Goal: Information Seeking & Learning: Check status

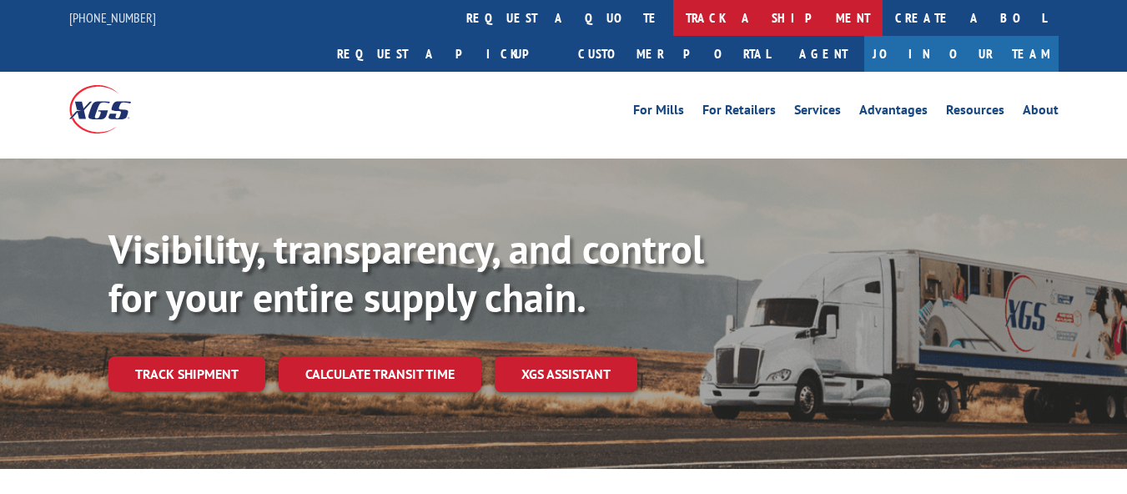
click at [673, 27] on link "track a shipment" at bounding box center [777, 18] width 209 height 36
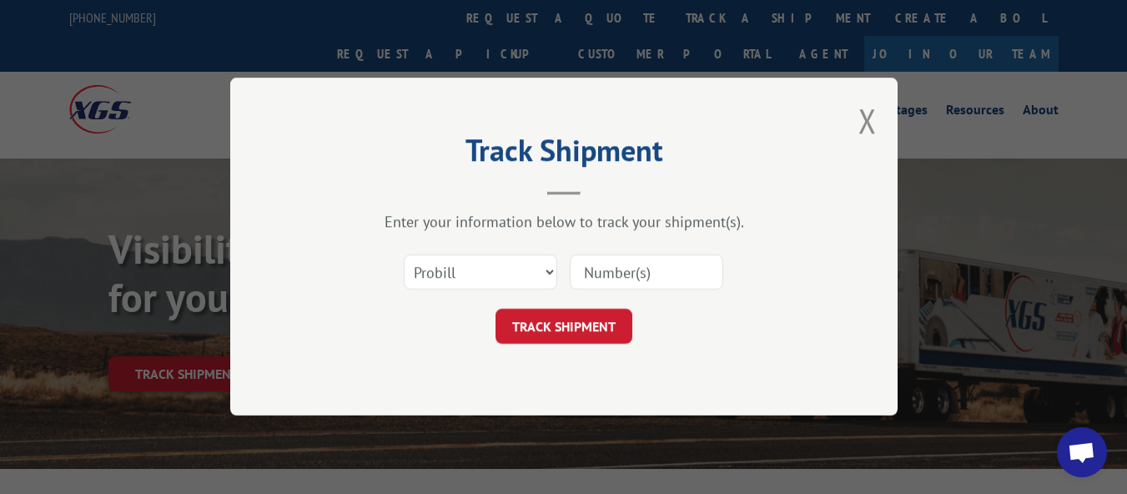
drag, startPoint x: 663, startPoint y: 284, endPoint x: 658, endPoint y: 275, distance: 10.5
click at [661, 281] on input at bounding box center [646, 272] width 153 height 35
paste input "17230276"
type input "17230276"
click at [539, 329] on button "TRACK SHIPMENT" at bounding box center [563, 326] width 137 height 35
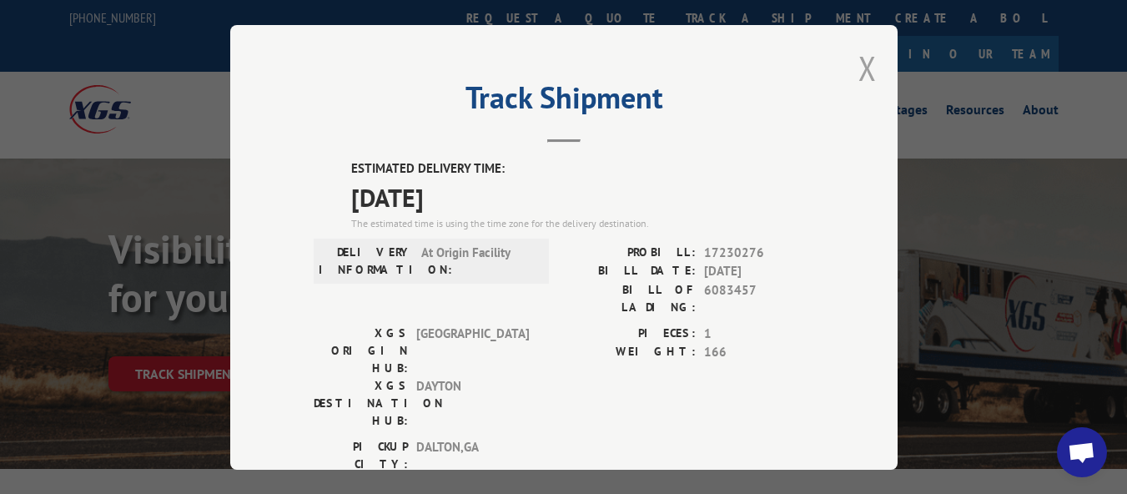
click at [858, 56] on button "Close modal" at bounding box center [867, 68] width 18 height 44
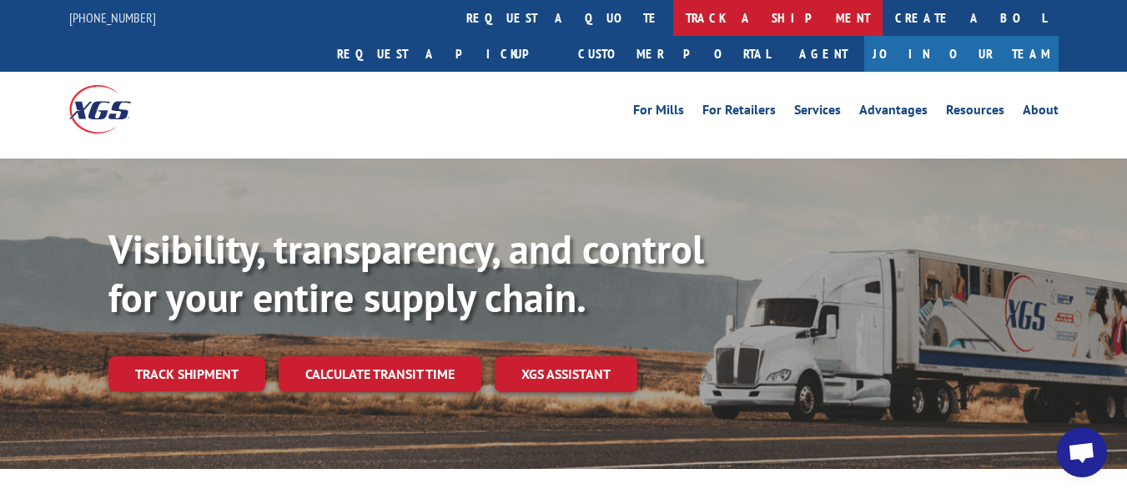
click at [673, 18] on link "track a shipment" at bounding box center [777, 18] width 209 height 36
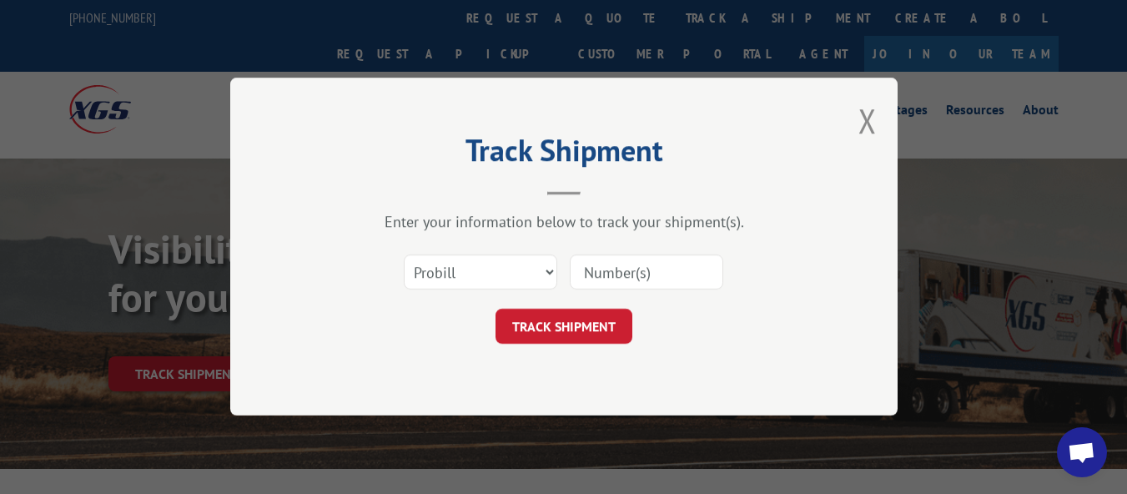
click at [629, 266] on input at bounding box center [646, 272] width 153 height 35
paste input "17472867"
type input "17472867"
click at [581, 337] on button "TRACK SHIPMENT" at bounding box center [563, 326] width 137 height 35
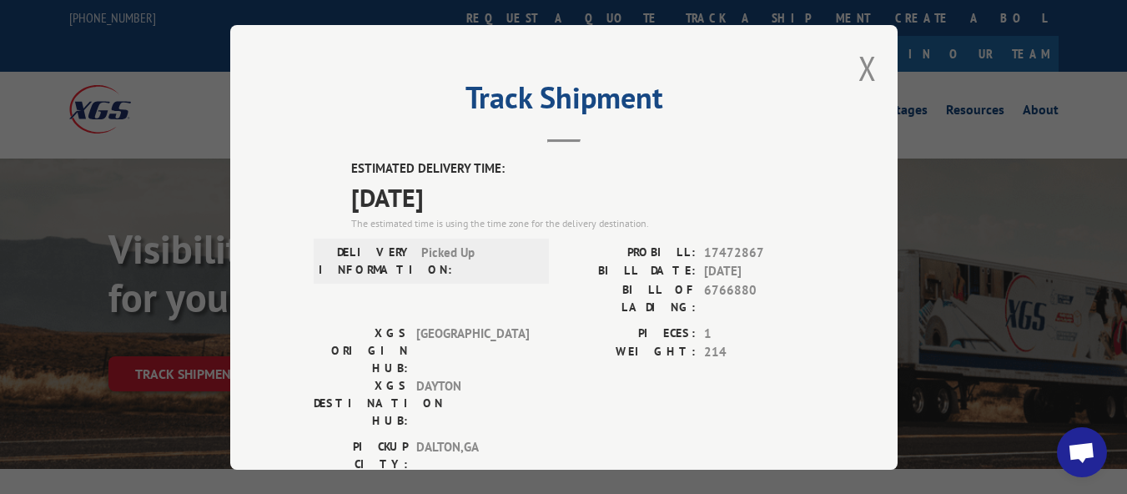
click at [845, 62] on div "Track Shipment ESTIMATED DELIVERY TIME: [DATE] The estimated time is using the …" at bounding box center [563, 247] width 667 height 445
drag, startPoint x: 862, startPoint y: 62, endPoint x: 869, endPoint y: 85, distance: 24.5
click at [863, 62] on button "Close modal" at bounding box center [867, 68] width 18 height 44
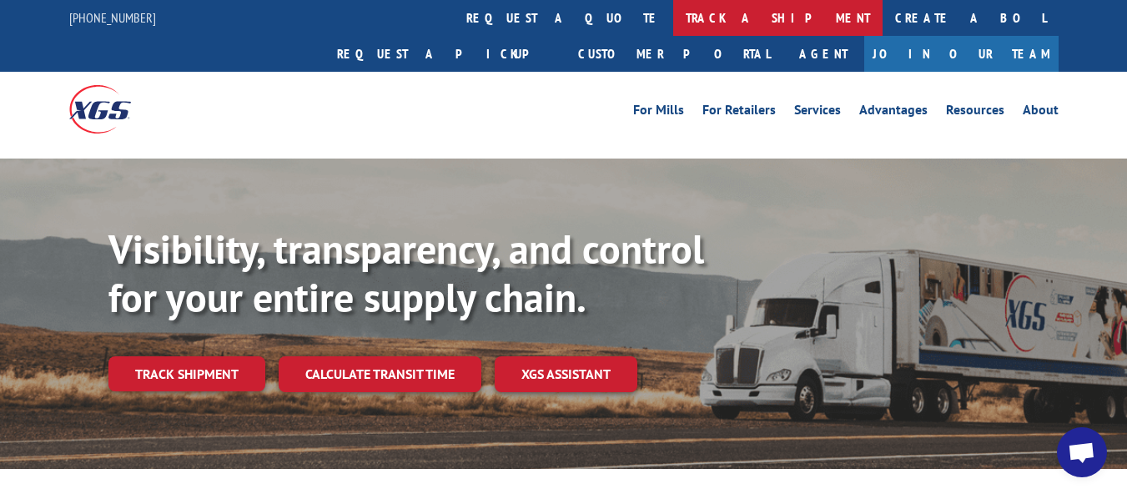
click at [673, 26] on link "track a shipment" at bounding box center [777, 18] width 209 height 36
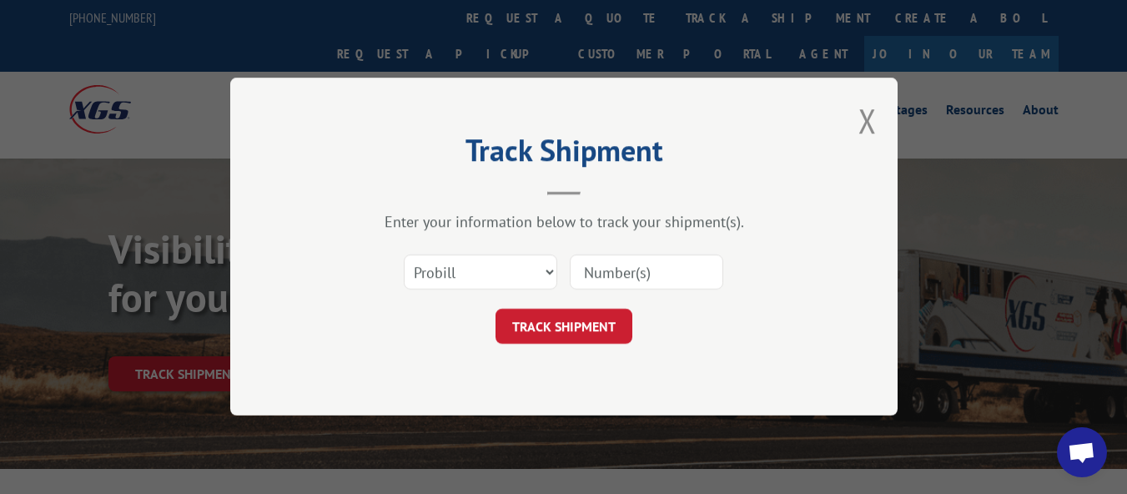
click at [690, 269] on input at bounding box center [646, 272] width 153 height 35
paste input "17230338"
type input "17230338"
click at [631, 311] on div "TRACK SHIPMENT" at bounding box center [564, 326] width 500 height 35
click at [603, 330] on button "TRACK SHIPMENT" at bounding box center [563, 326] width 137 height 35
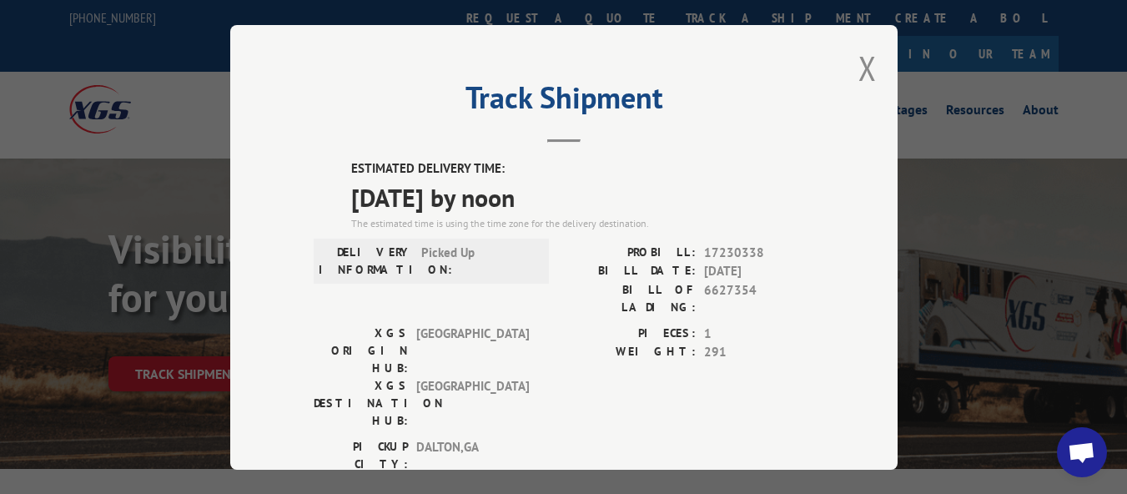
click at [872, 67] on div "Track Shipment ESTIMATED DELIVERY TIME: [DATE] by noon The estimated time is us…" at bounding box center [563, 247] width 667 height 445
click at [860, 65] on button "Close modal" at bounding box center [867, 68] width 18 height 44
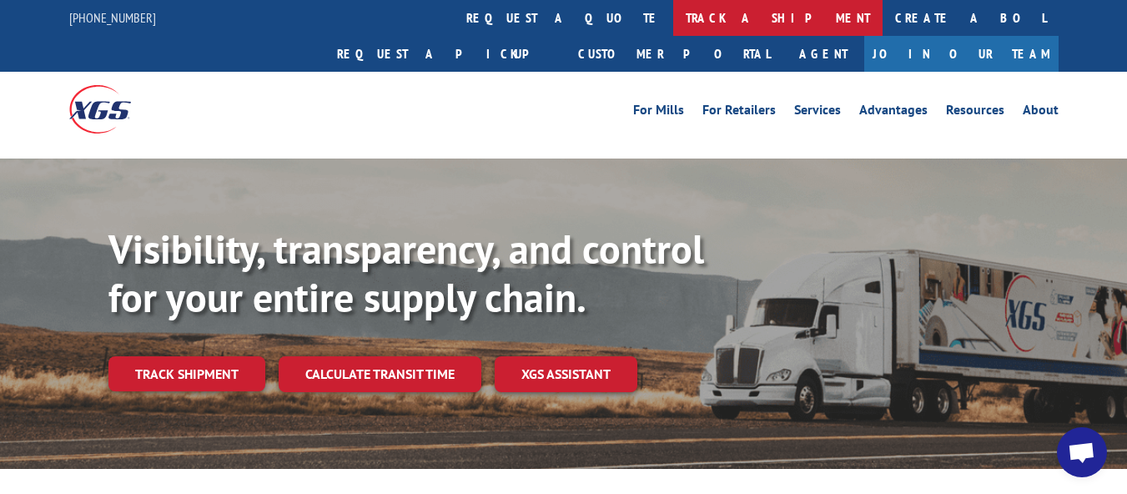
click at [673, 8] on link "track a shipment" at bounding box center [777, 18] width 209 height 36
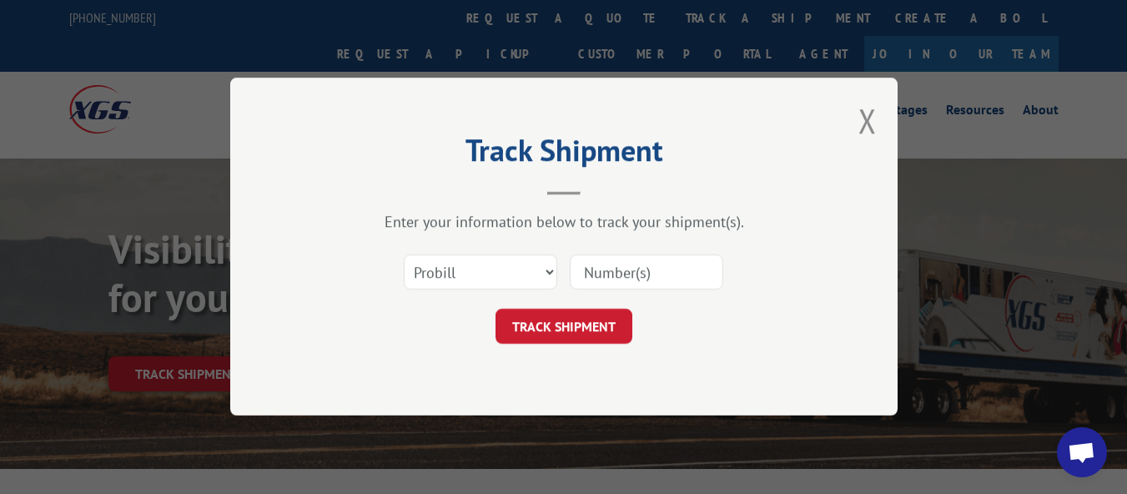
click at [617, 258] on input at bounding box center [646, 272] width 153 height 35
paste input "17472866"
type input "17472866"
click at [588, 338] on button "TRACK SHIPMENT" at bounding box center [563, 326] width 137 height 35
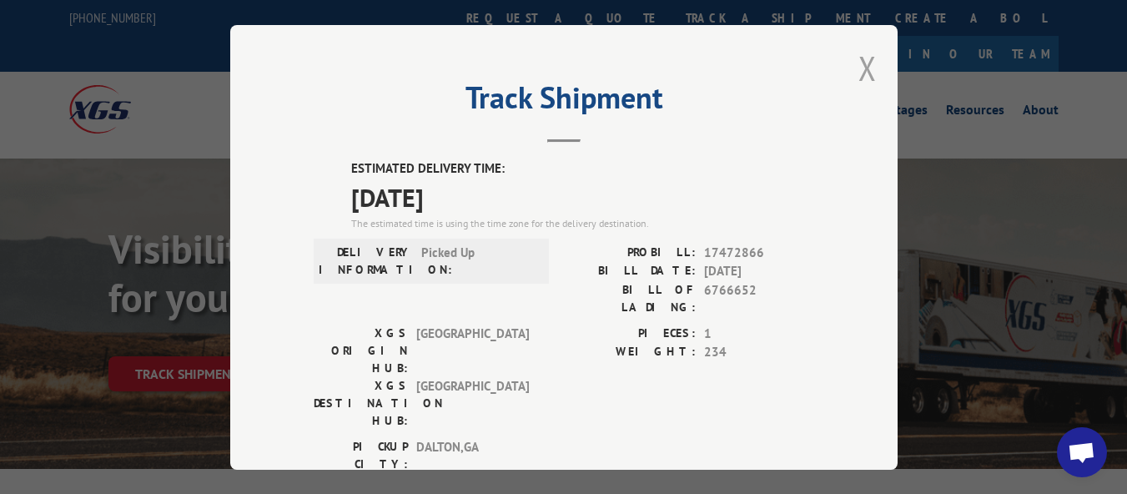
click at [860, 68] on button "Close modal" at bounding box center [867, 68] width 18 height 44
